Goal: Task Accomplishment & Management: Use online tool/utility

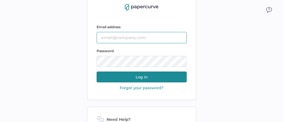
type input "jeffrey.kent@papercurve.com"
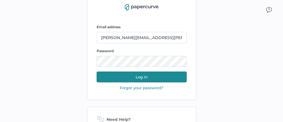
click at [146, 76] on button "Log in" at bounding box center [142, 77] width 90 height 11
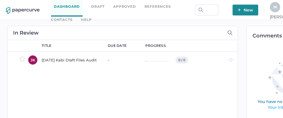
click at [72, 17] on link "Contacts" at bounding box center [61, 20] width 21 height 6
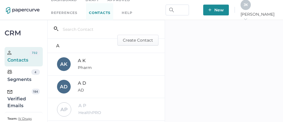
click at [20, 98] on div "Verified Emails" at bounding box center [19, 99] width 24 height 21
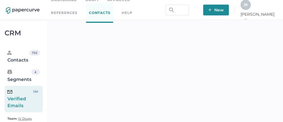
click at [248, 7] on span "J K" at bounding box center [246, 5] width 4 height 4
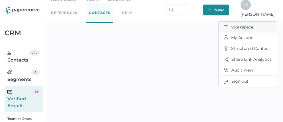
click at [239, 25] on span "Workspace" at bounding box center [248, 27] width 48 height 11
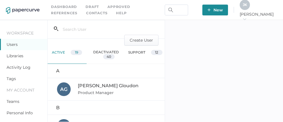
click at [14, 65] on link "Activity Log" at bounding box center [19, 67] width 24 height 5
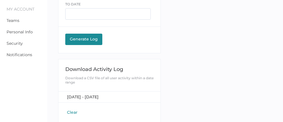
scroll to position [86, 0]
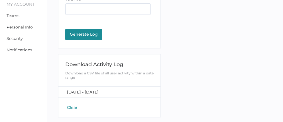
click at [70, 107] on button "Clear" at bounding box center [72, 108] width 14 height 6
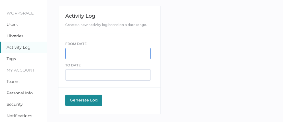
click at [76, 51] on input "text" at bounding box center [108, 53] width 86 height 11
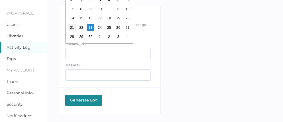
click at [72, 27] on div "21" at bounding box center [72, 28] width 8 height 8
type input "09/21/2025"
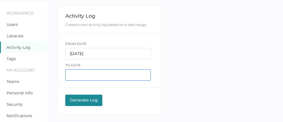
click at [83, 74] on input "text" at bounding box center [108, 74] width 86 height 11
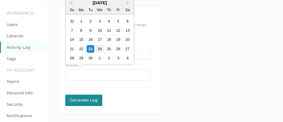
click at [98, 48] on div "24" at bounding box center [100, 49] width 8 height 8
type input "09/24/2025"
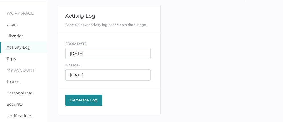
click at [84, 101] on div "Generate Log" at bounding box center [83, 100] width 31 height 5
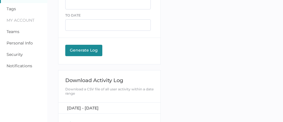
scroll to position [76, 0]
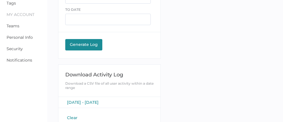
click at [92, 101] on span "September 21, 2025 - September 24, 2025" at bounding box center [83, 102] width 32 height 5
